Goal: Information Seeking & Learning: Learn about a topic

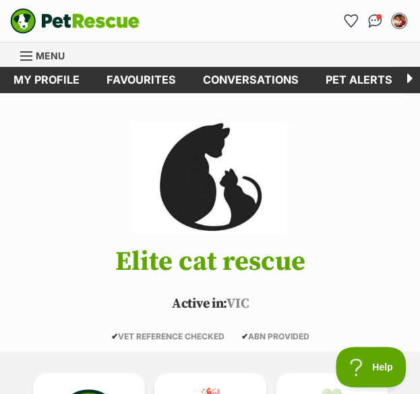
click at [33, 51] on div "Menu" at bounding box center [26, 56] width 13 height 11
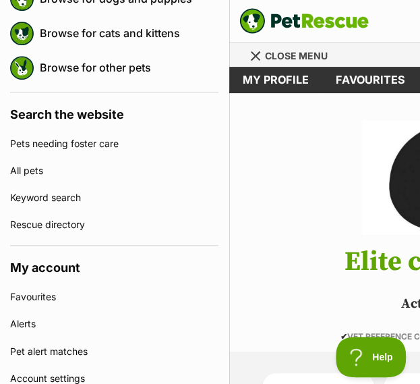
scroll to position [150, 0]
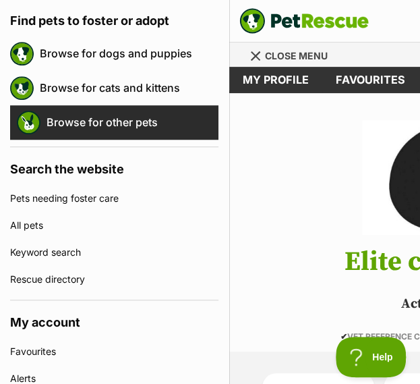
click at [151, 119] on link "Browse for other pets" at bounding box center [133, 122] width 172 height 28
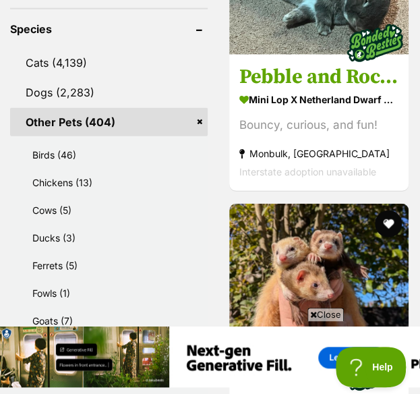
scroll to position [830, 0]
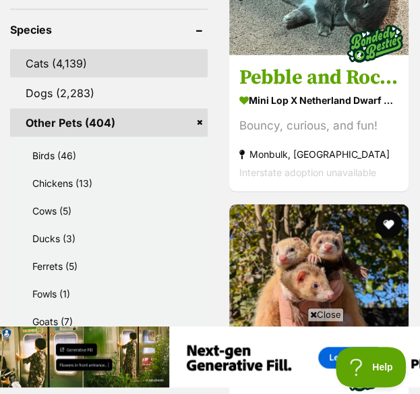
click at [100, 49] on link "Cats (4,139)" at bounding box center [109, 63] width 198 height 28
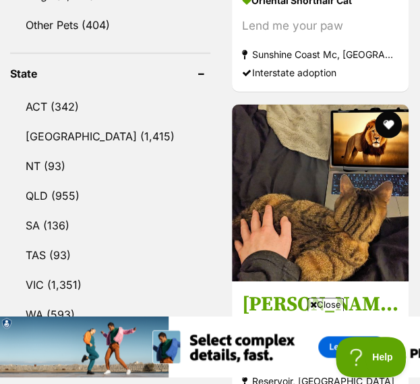
scroll to position [890, 0]
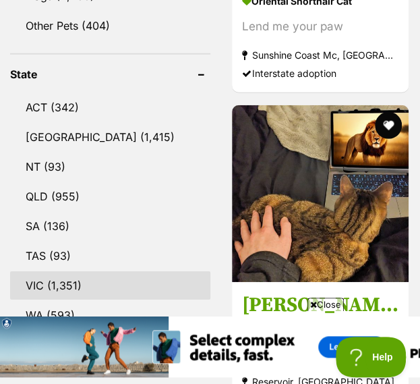
click at [98, 271] on link "VIC (1,351)" at bounding box center [110, 285] width 200 height 28
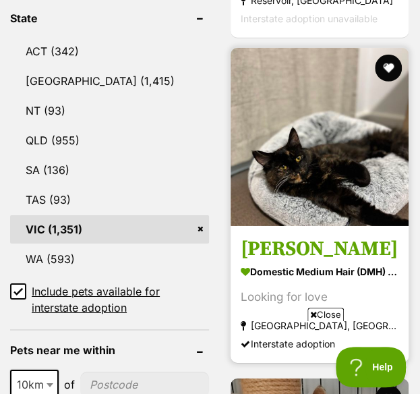
click at [300, 117] on img at bounding box center [320, 137] width 178 height 178
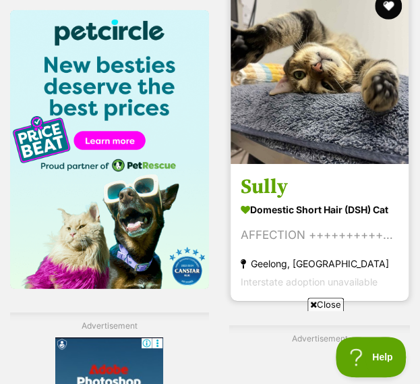
click at [375, 76] on img at bounding box center [320, 75] width 178 height 178
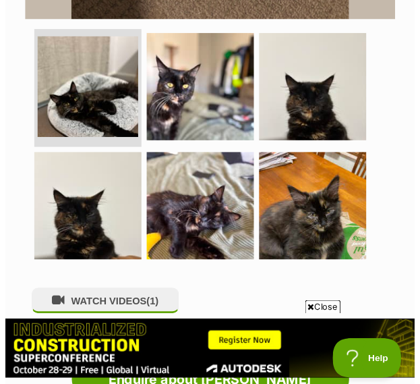
scroll to position [636, 0]
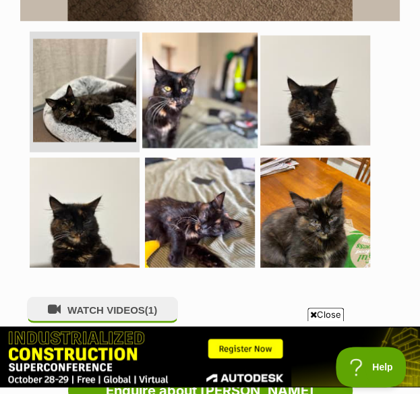
click at [220, 123] on img at bounding box center [199, 90] width 115 height 115
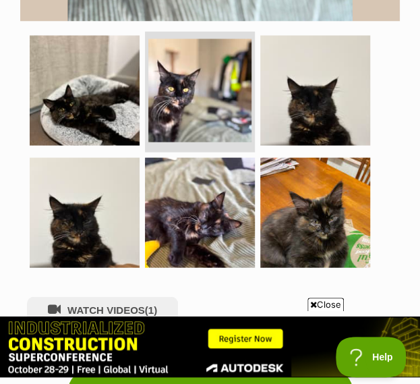
scroll to position [333, 0]
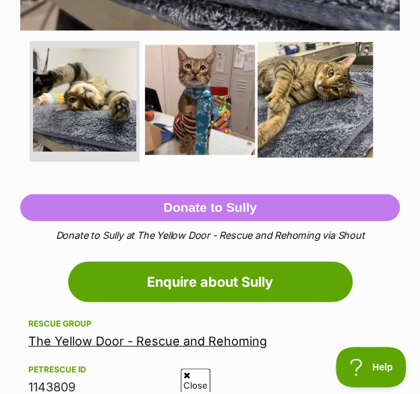
click at [317, 118] on img at bounding box center [315, 99] width 115 height 115
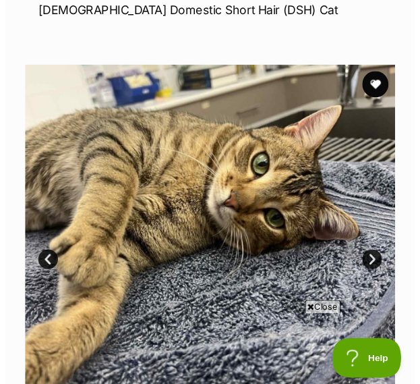
scroll to position [459, 0]
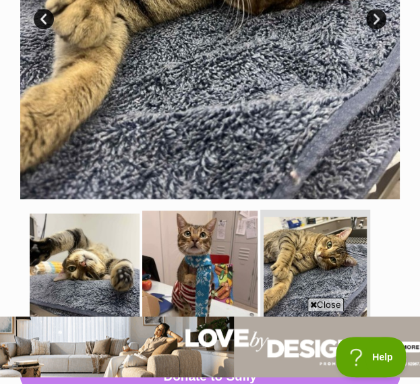
click at [215, 246] on img at bounding box center [199, 267] width 115 height 115
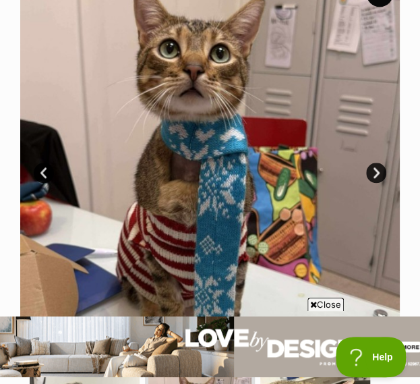
scroll to position [305, 0]
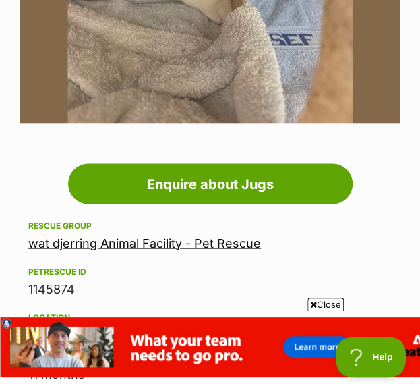
scroll to position [534, 0]
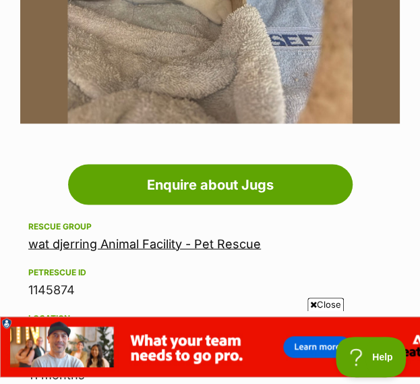
click at [207, 245] on link "wat djerring Animal Facility - Pet Rescue" at bounding box center [144, 243] width 233 height 14
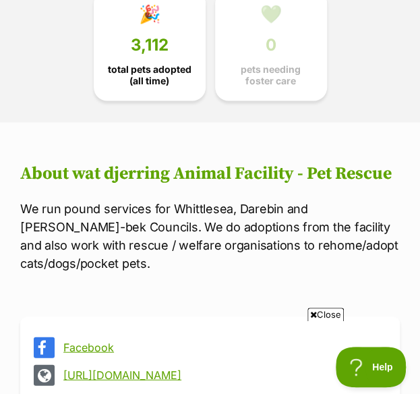
scroll to position [438, 0]
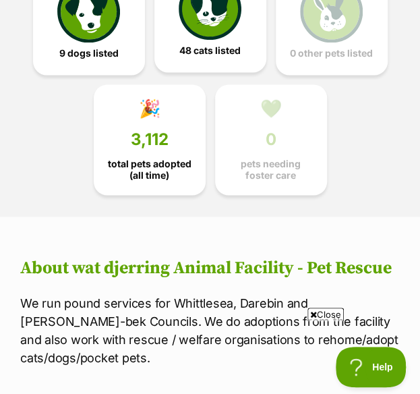
click at [221, 32] on img at bounding box center [210, 9] width 62 height 62
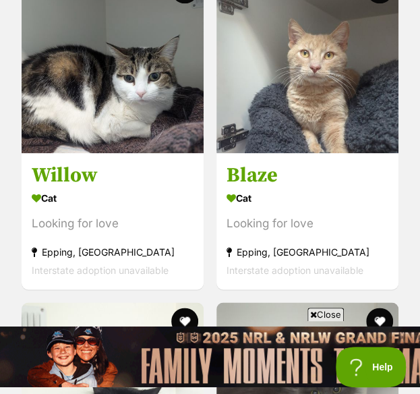
scroll to position [5252, 0]
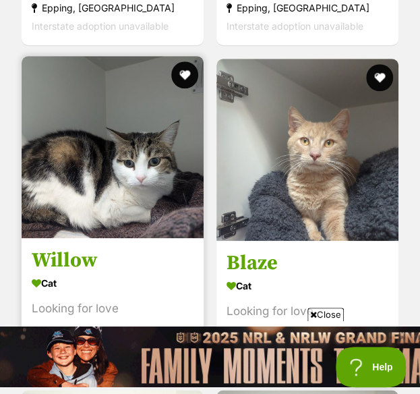
click at [131, 212] on img at bounding box center [113, 147] width 182 height 182
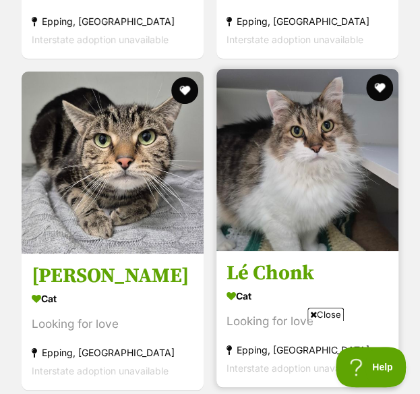
scroll to position [9075, 0]
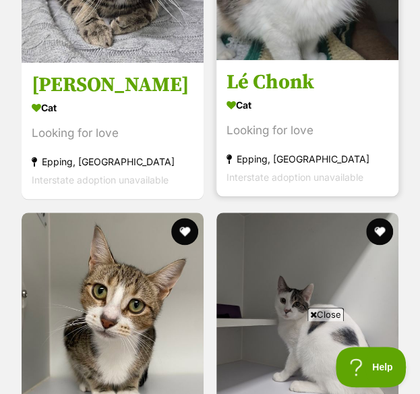
click at [311, 73] on h3 "Lé Chonk" at bounding box center [308, 83] width 162 height 26
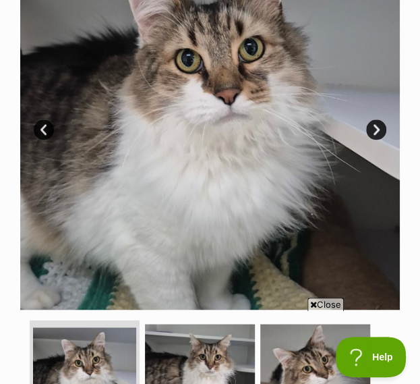
scroll to position [522, 0]
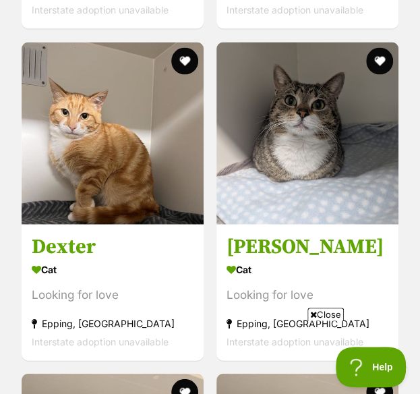
scroll to position [6926, 0]
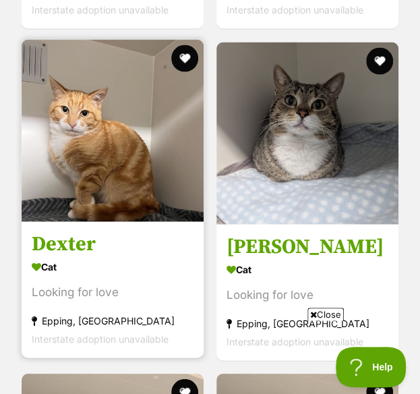
click at [161, 139] on img at bounding box center [113, 130] width 182 height 182
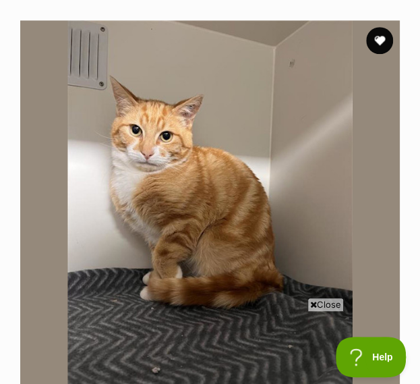
scroll to position [161, 0]
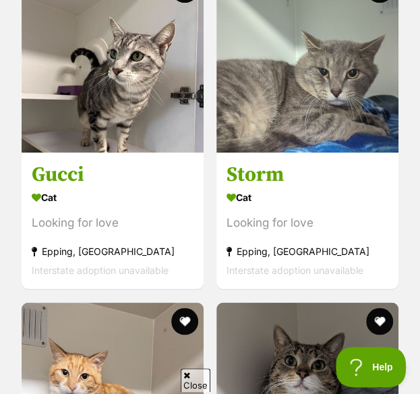
scroll to position [6642, 0]
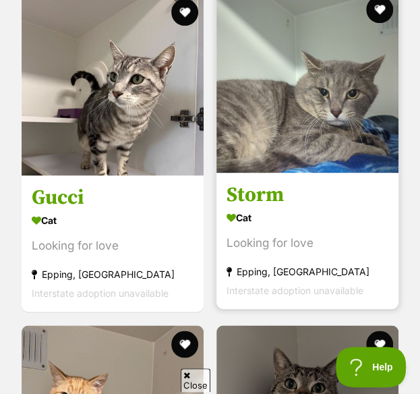
click at [295, 100] on img at bounding box center [308, 82] width 182 height 182
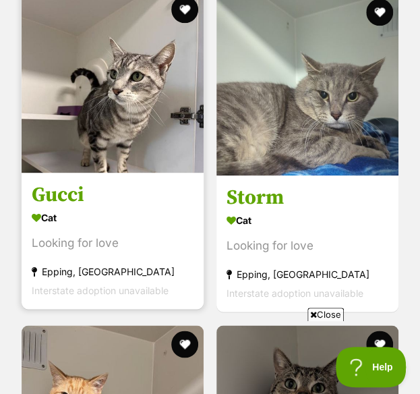
click at [80, 125] on img at bounding box center [113, 82] width 182 height 182
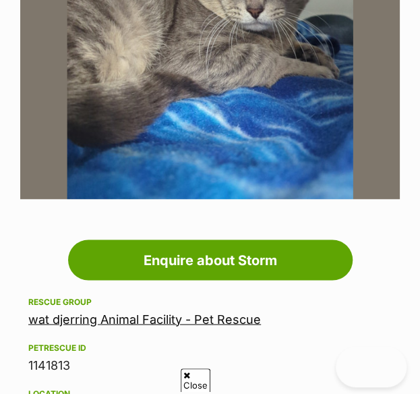
scroll to position [590, 0]
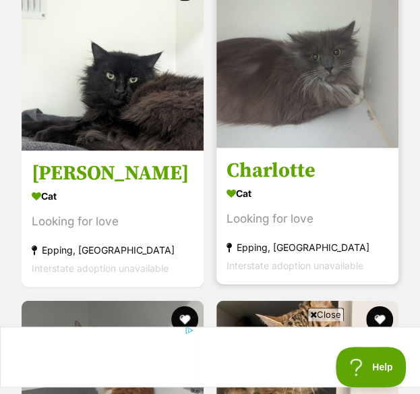
scroll to position [5672, 0]
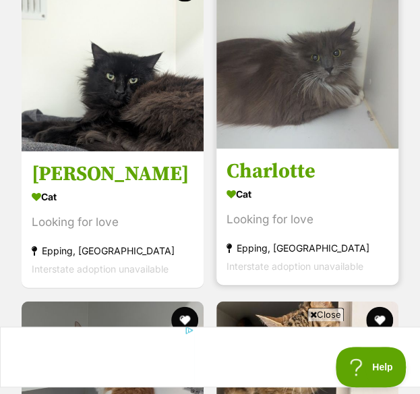
click at [277, 73] on img at bounding box center [308, 58] width 182 height 182
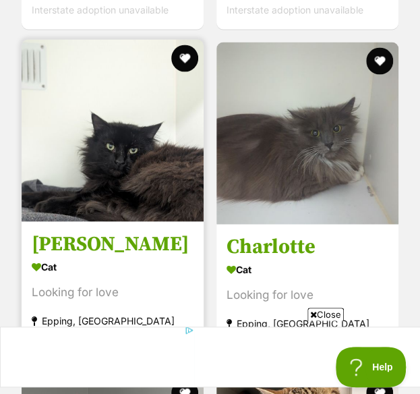
scroll to position [5599, 0]
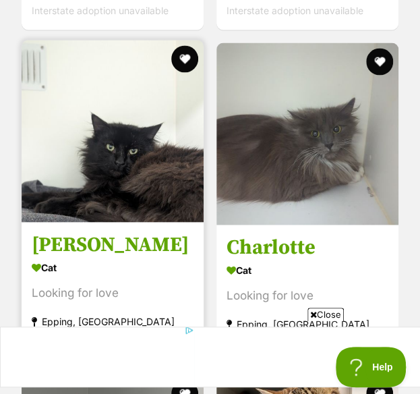
click at [155, 140] on img at bounding box center [113, 131] width 182 height 182
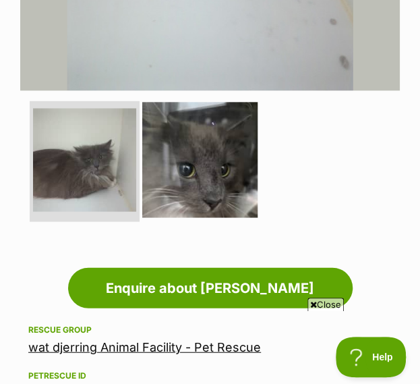
click at [186, 184] on img at bounding box center [199, 159] width 115 height 115
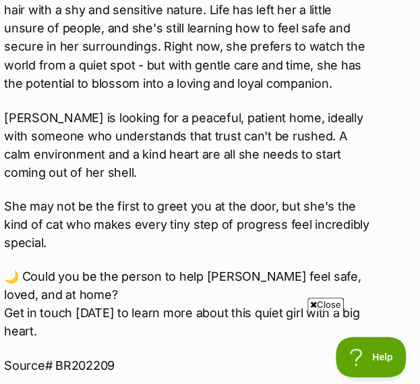
scroll to position [1822, 30]
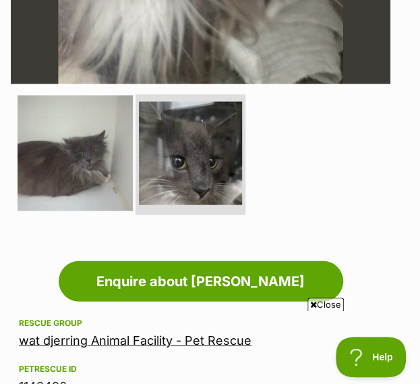
click at [79, 182] on img at bounding box center [75, 152] width 115 height 115
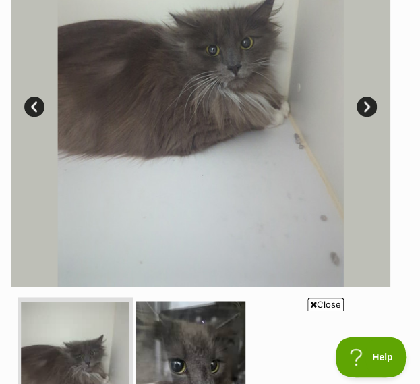
scroll to position [362, 9]
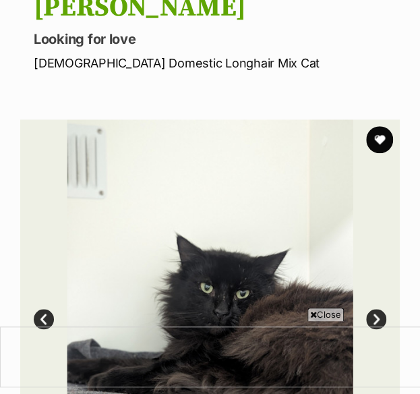
scroll to position [454, 0]
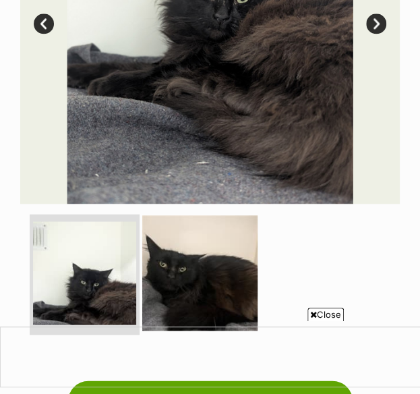
click at [185, 221] on img at bounding box center [199, 272] width 115 height 115
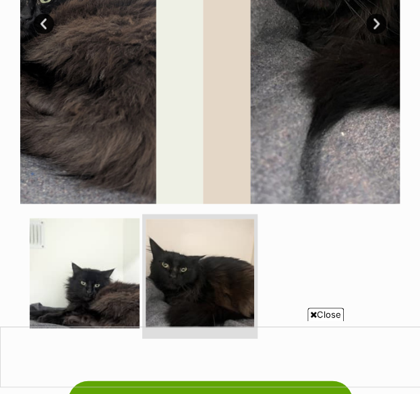
click at [188, 270] on img at bounding box center [200, 273] width 109 height 109
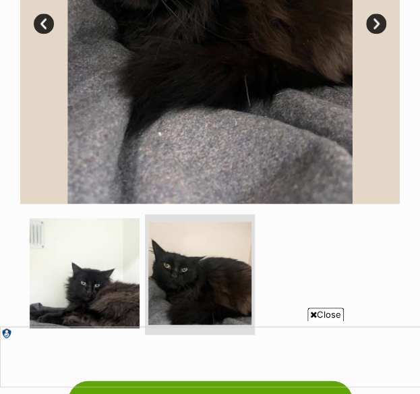
scroll to position [374, 0]
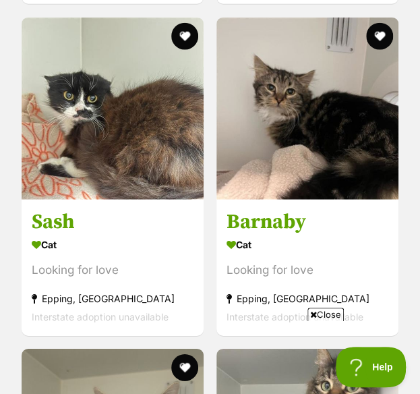
scroll to position [3304, 0]
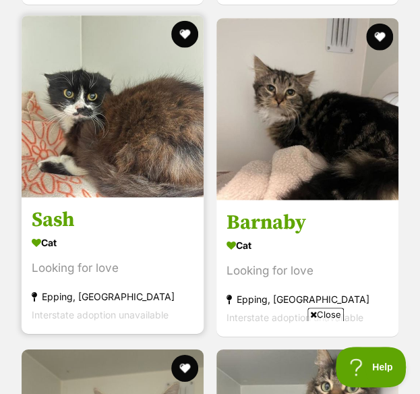
click at [136, 118] on img at bounding box center [113, 107] width 182 height 182
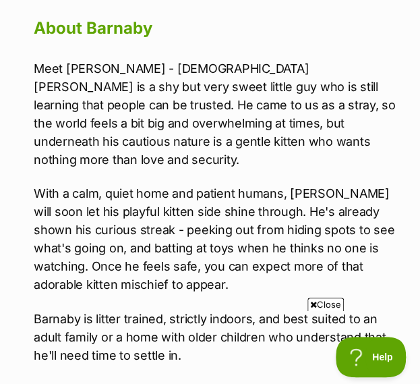
click at [193, 87] on p "Meet Barnaby - 6 Months Old Barnaby is a shy but very sweet little guy who is s…" at bounding box center [217, 113] width 366 height 109
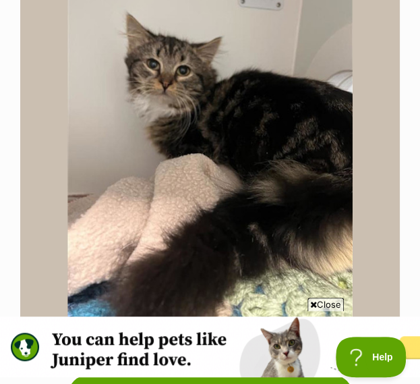
scroll to position [577, 0]
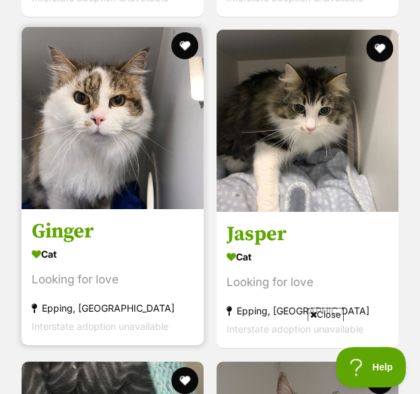
scroll to position [2296, 0]
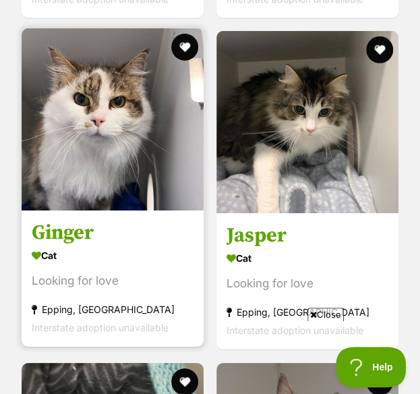
click at [131, 147] on img at bounding box center [113, 119] width 182 height 182
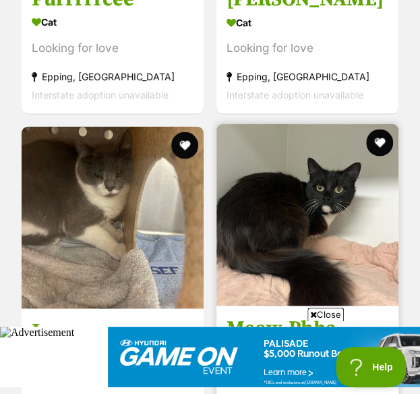
scroll to position [1876, 0]
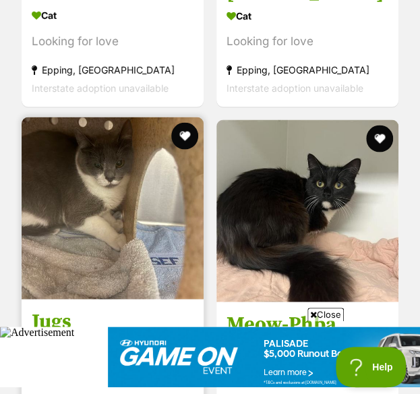
click at [120, 231] on img at bounding box center [113, 208] width 182 height 182
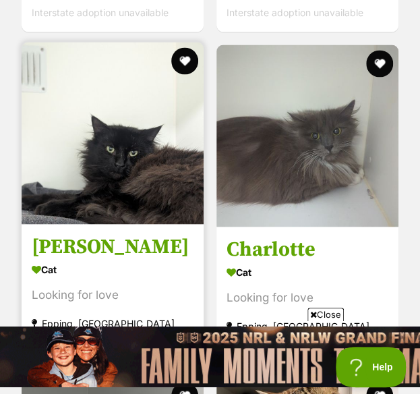
scroll to position [5596, 0]
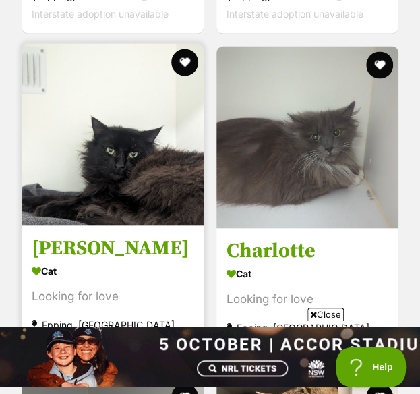
click at [134, 177] on img at bounding box center [113, 134] width 182 height 182
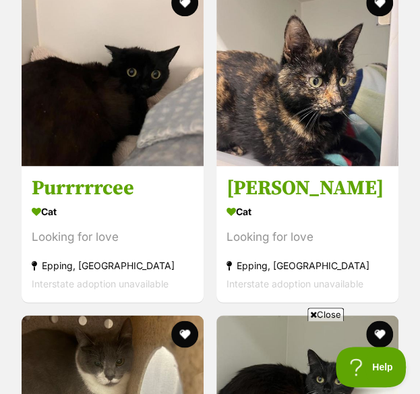
scroll to position [1681, 0]
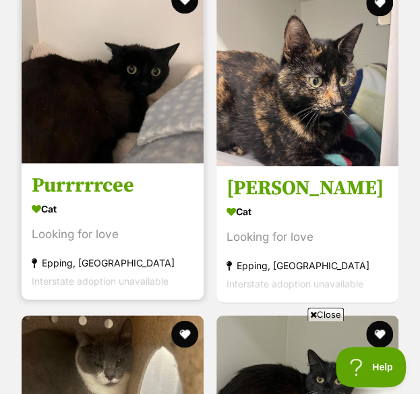
click at [150, 126] on img at bounding box center [113, 72] width 182 height 182
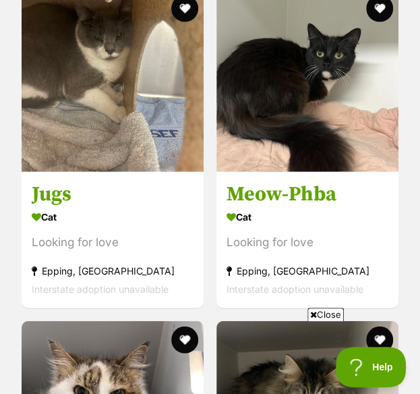
scroll to position [2017, 0]
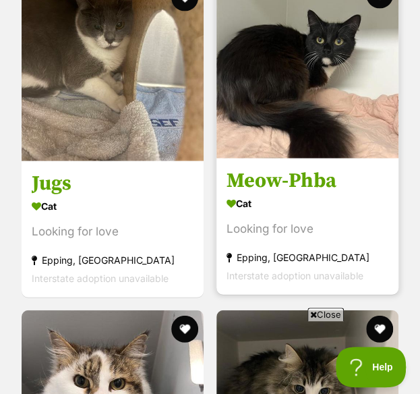
click at [289, 97] on img at bounding box center [308, 67] width 182 height 182
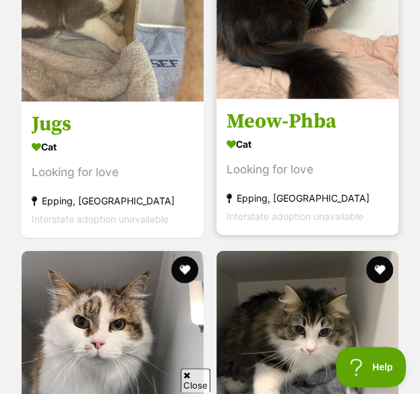
click at [246, 69] on img at bounding box center [308, 8] width 182 height 182
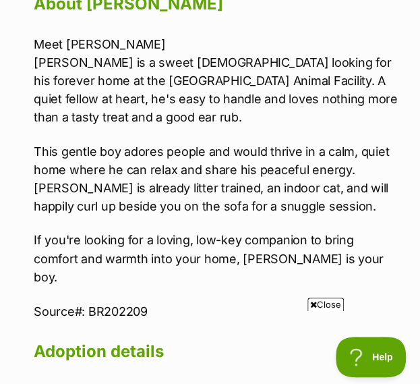
scroll to position [1627, 0]
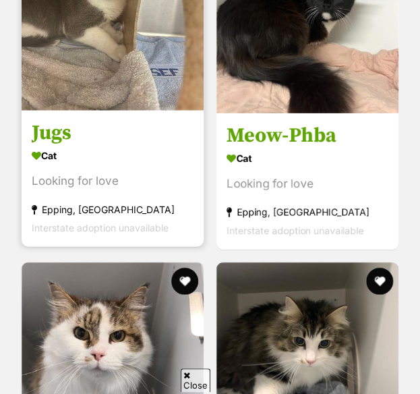
click at [98, 88] on img at bounding box center [113, 20] width 182 height 182
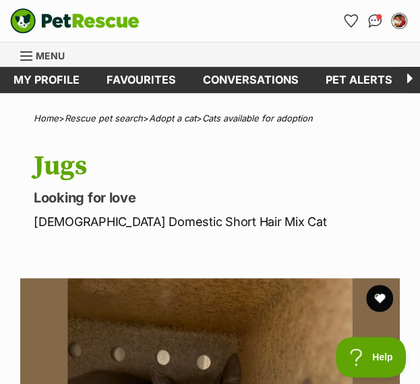
click at [36, 52] on span "Menu" at bounding box center [50, 55] width 29 height 11
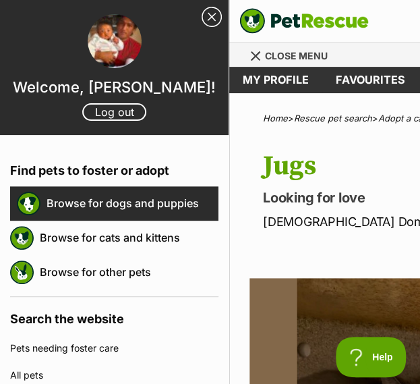
drag, startPoint x: 84, startPoint y: 200, endPoint x: 69, endPoint y: 199, distance: 14.9
click at [69, 199] on link "Browse for dogs and puppies" at bounding box center [133, 203] width 172 height 28
